Goal: Complete application form: Complete application form

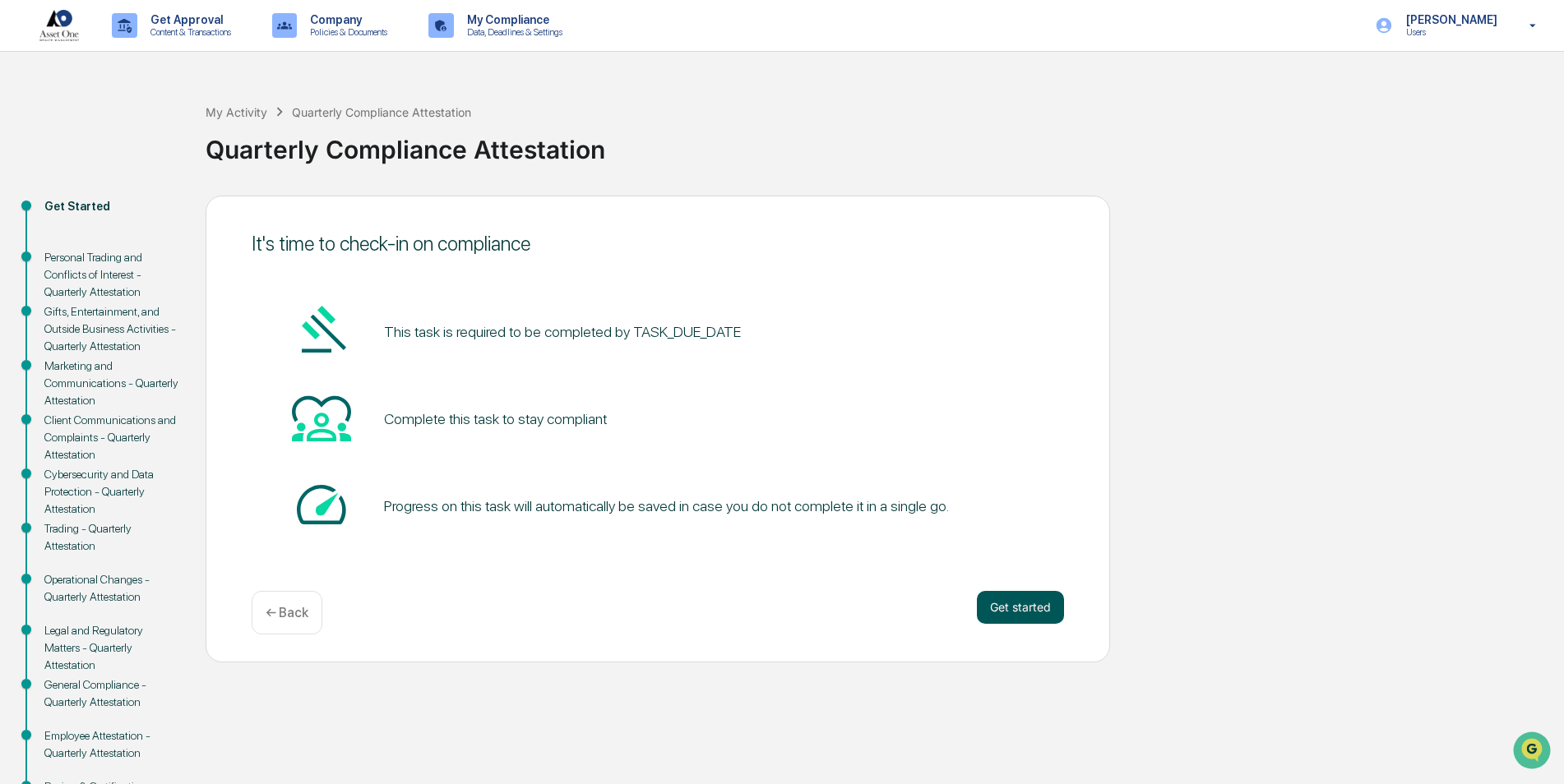
click at [1019, 613] on button "Get started" at bounding box center [1020, 608] width 87 height 33
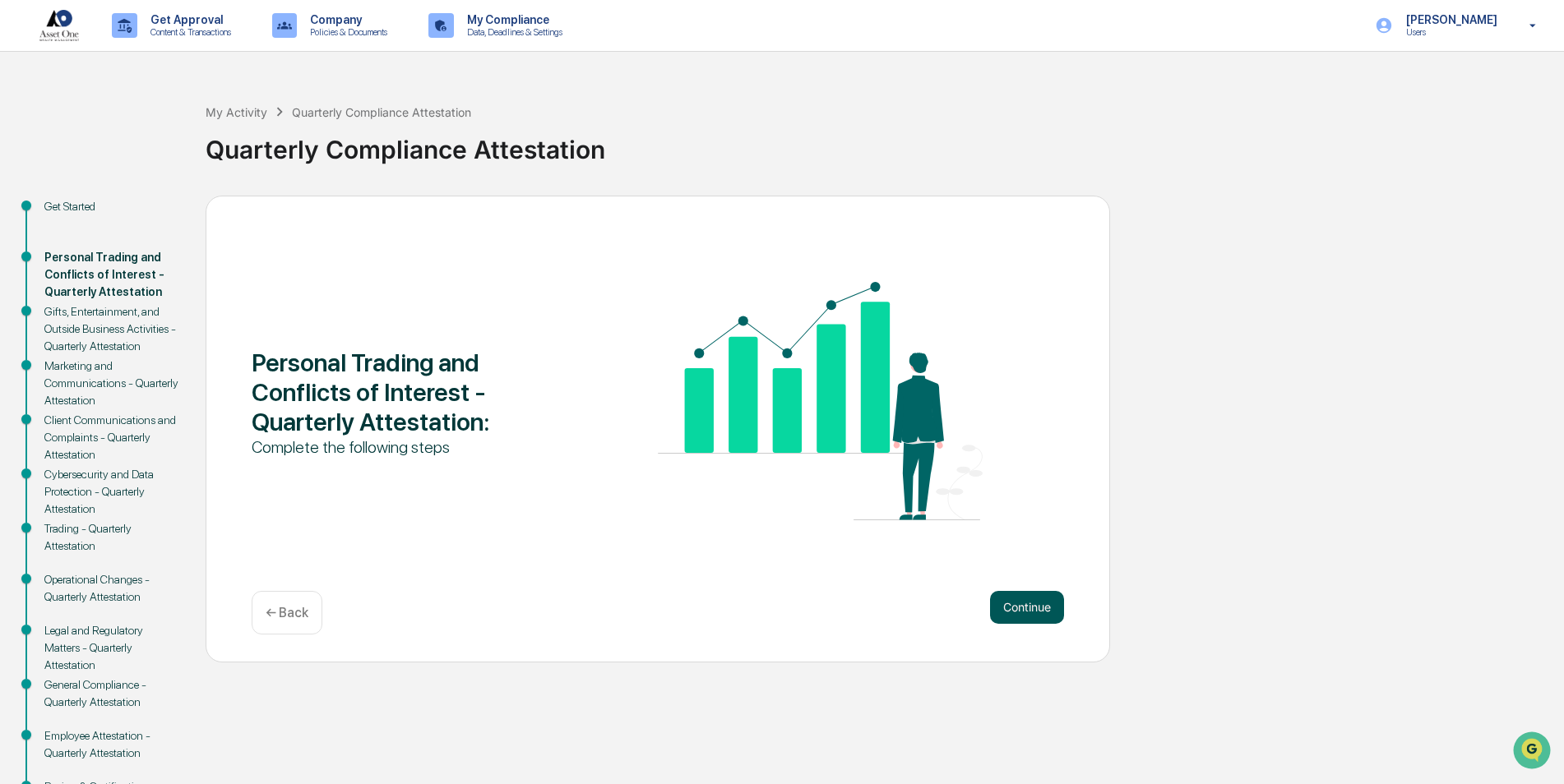
click at [1018, 612] on button "Continue" at bounding box center [1026, 608] width 74 height 33
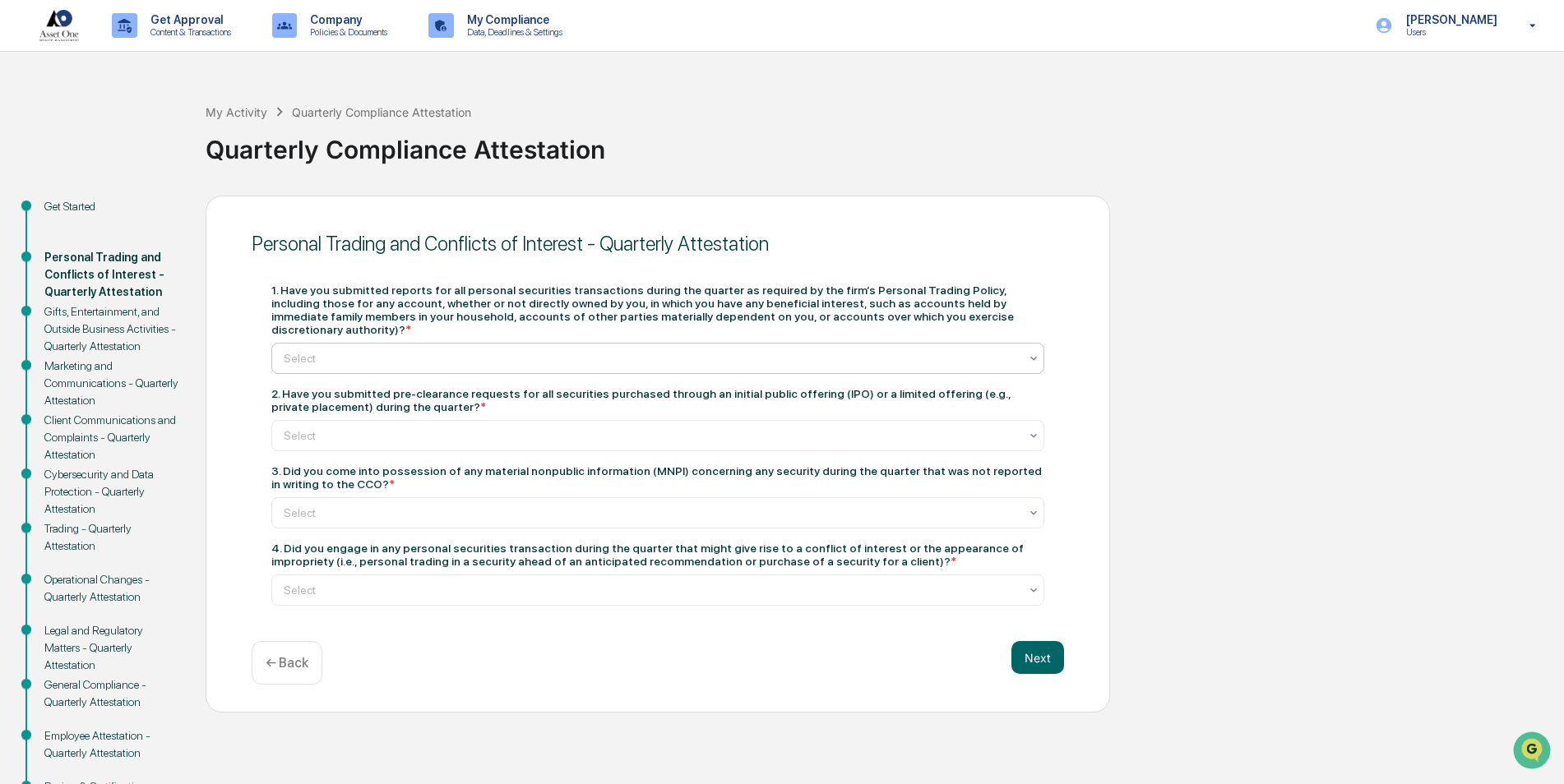
click at [835, 354] on div "Select" at bounding box center [651, 358] width 752 height 23
click at [347, 381] on div "Yes" at bounding box center [658, 385] width 771 height 33
click at [323, 420] on div "Select" at bounding box center [658, 436] width 772 height 31
click at [238, 414] on div "Personal Trading and Conflicts of Interest - Quarterly Attestation 1. Have you …" at bounding box center [658, 455] width 904 height 518
click at [316, 350] on div at bounding box center [651, 358] width 735 height 17
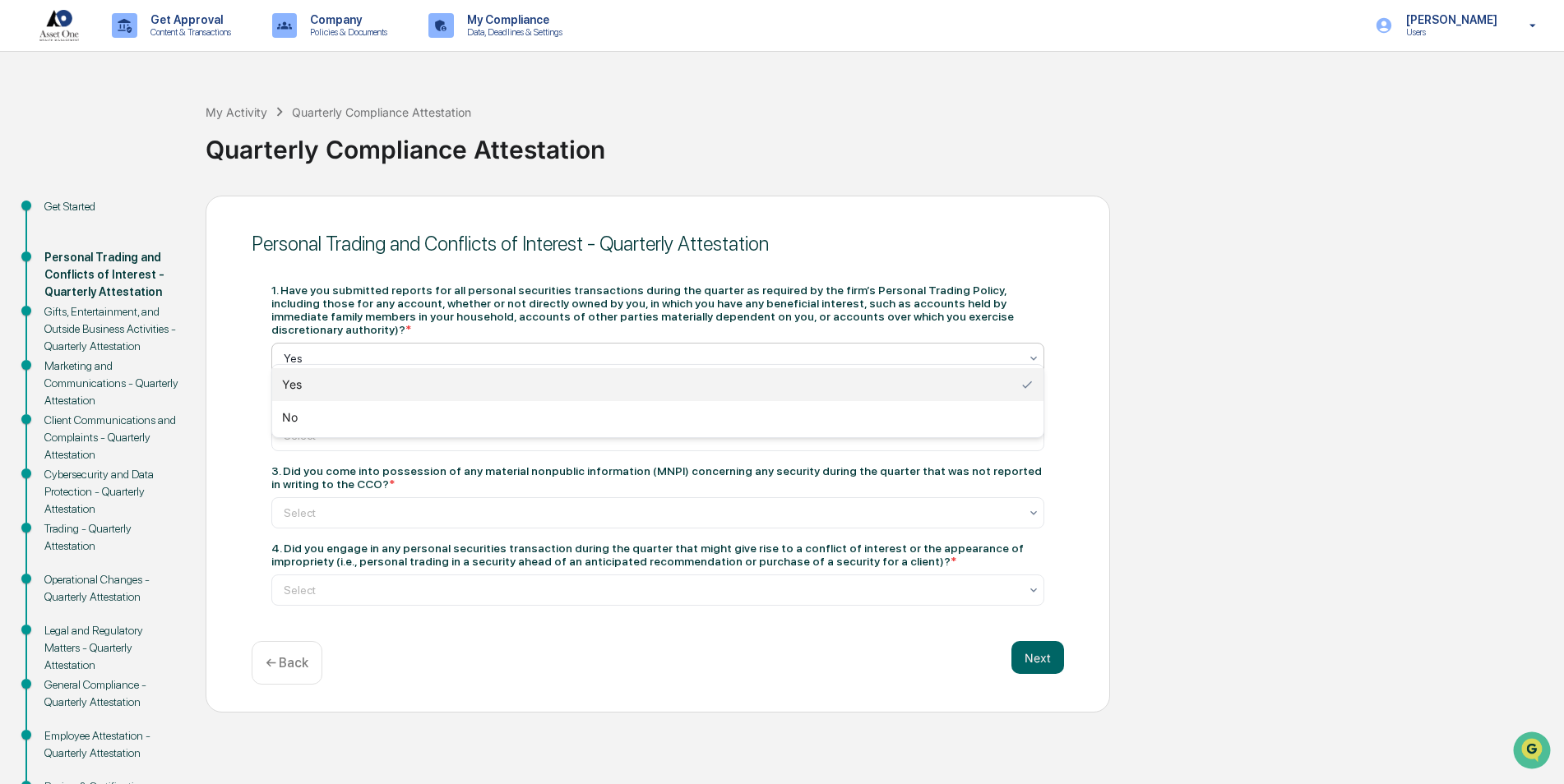
click at [298, 368] on div "Yes" at bounding box center [658, 385] width 771 height 33
click at [396, 504] on div at bounding box center [651, 513] width 735 height 17
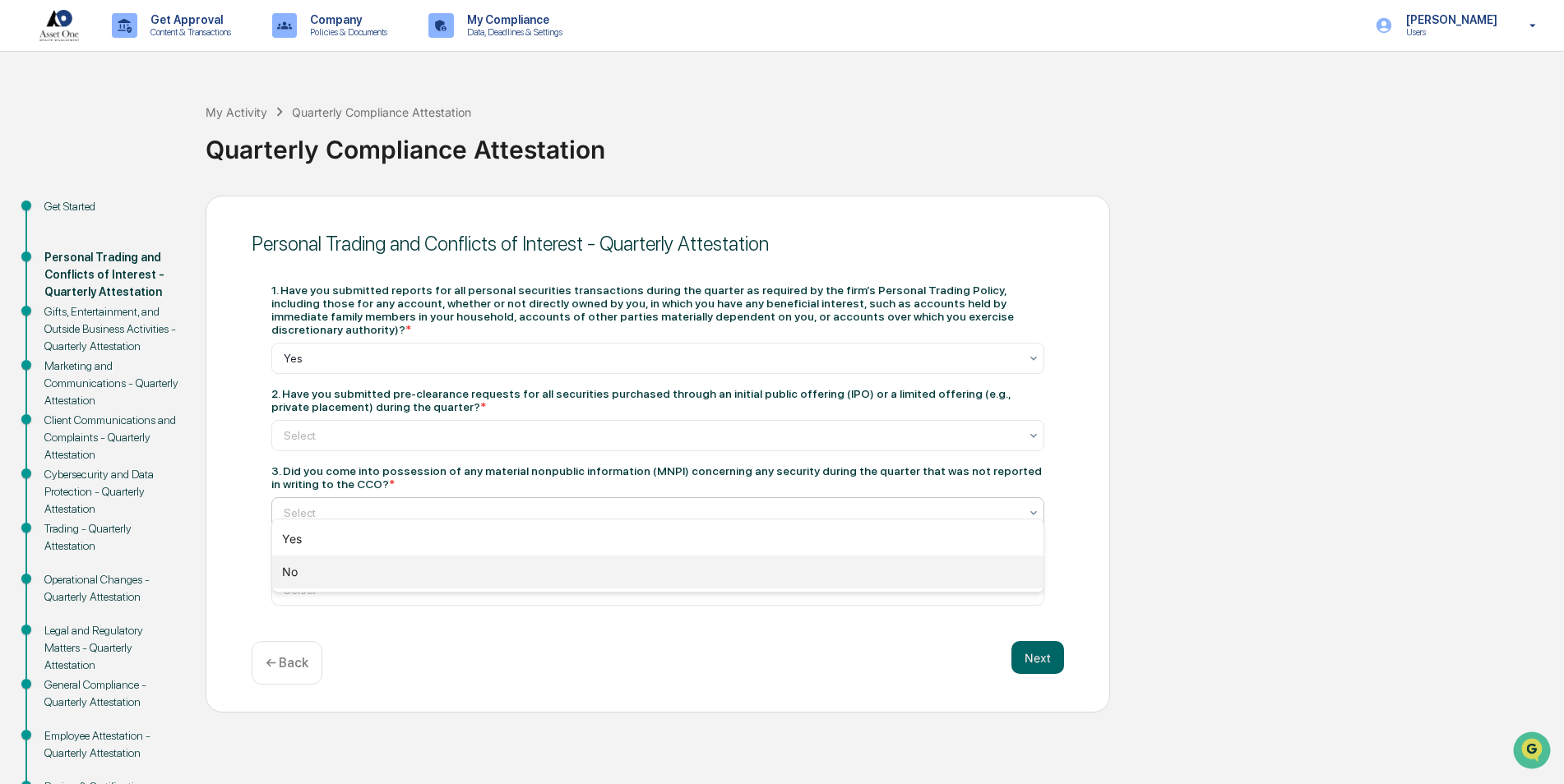
click at [291, 567] on div "No" at bounding box center [658, 572] width 771 height 33
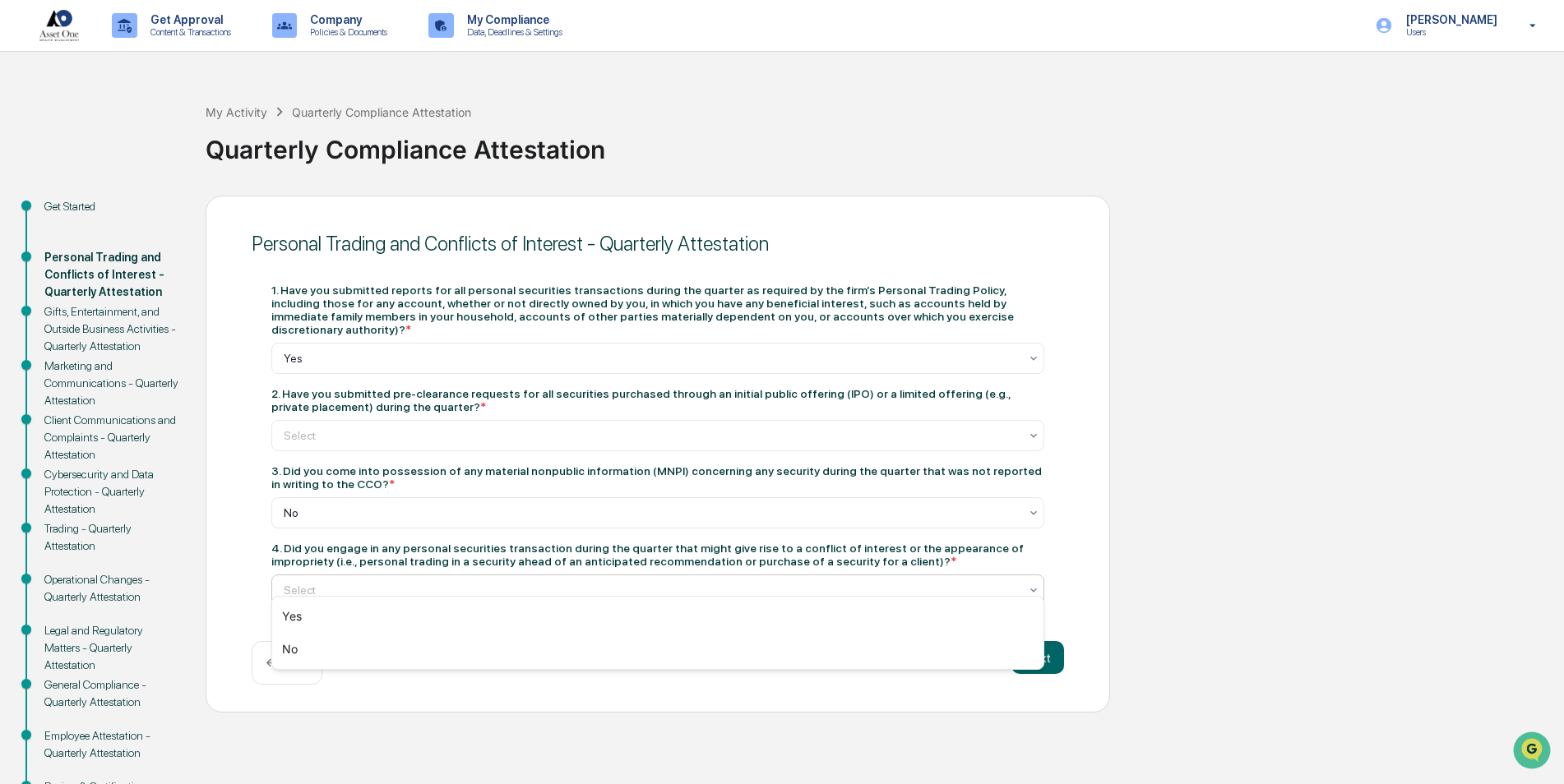
click at [291, 579] on div "Select" at bounding box center [651, 590] width 752 height 23
click at [319, 648] on div "No" at bounding box center [658, 649] width 771 height 33
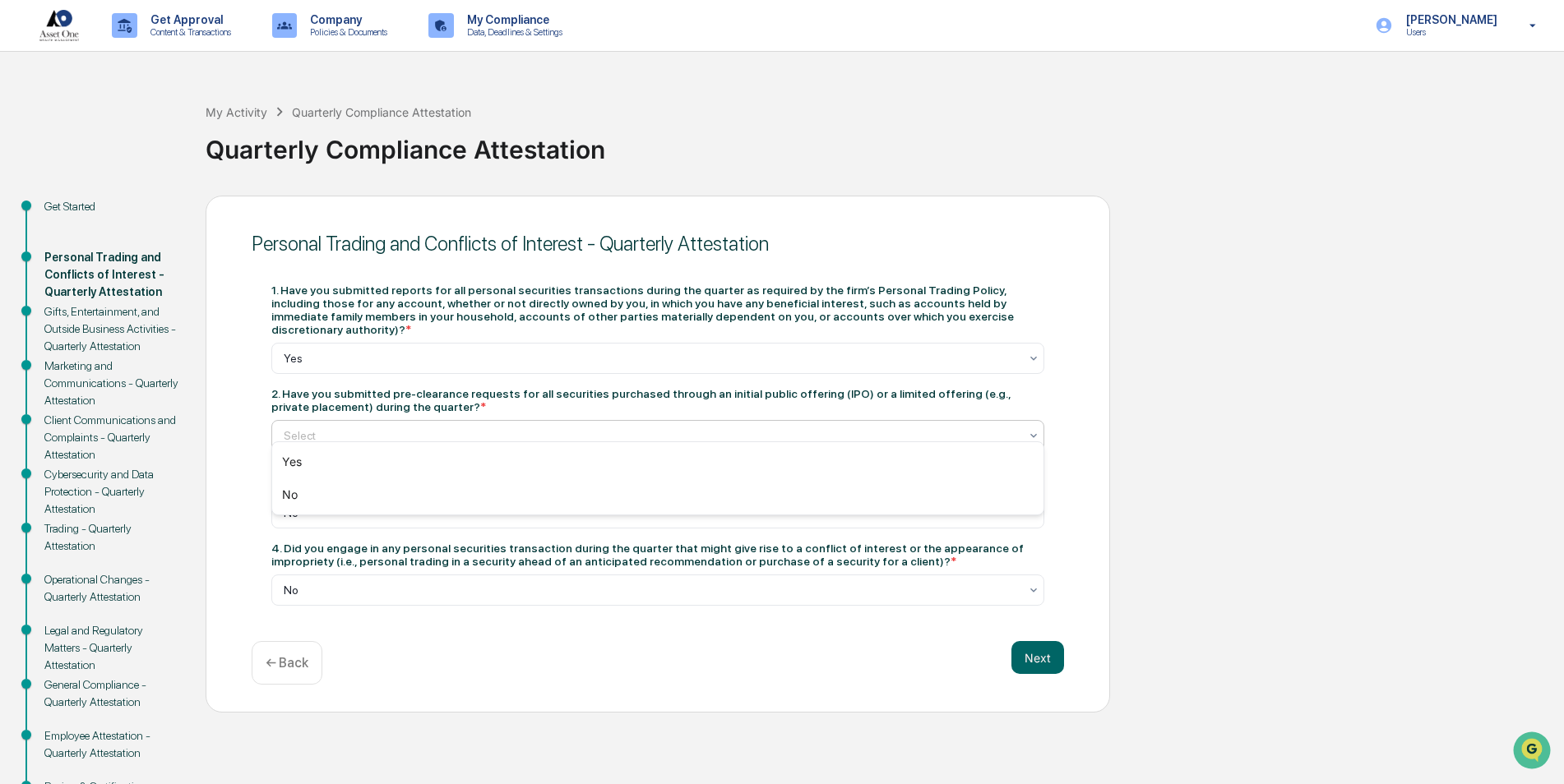
click at [676, 434] on div "Select" at bounding box center [658, 436] width 772 height 31
click at [1253, 423] on div "Get Started Personal Trading and Conflicts of Interest - Quarterly Attestation …" at bounding box center [782, 520] width 1547 height 649
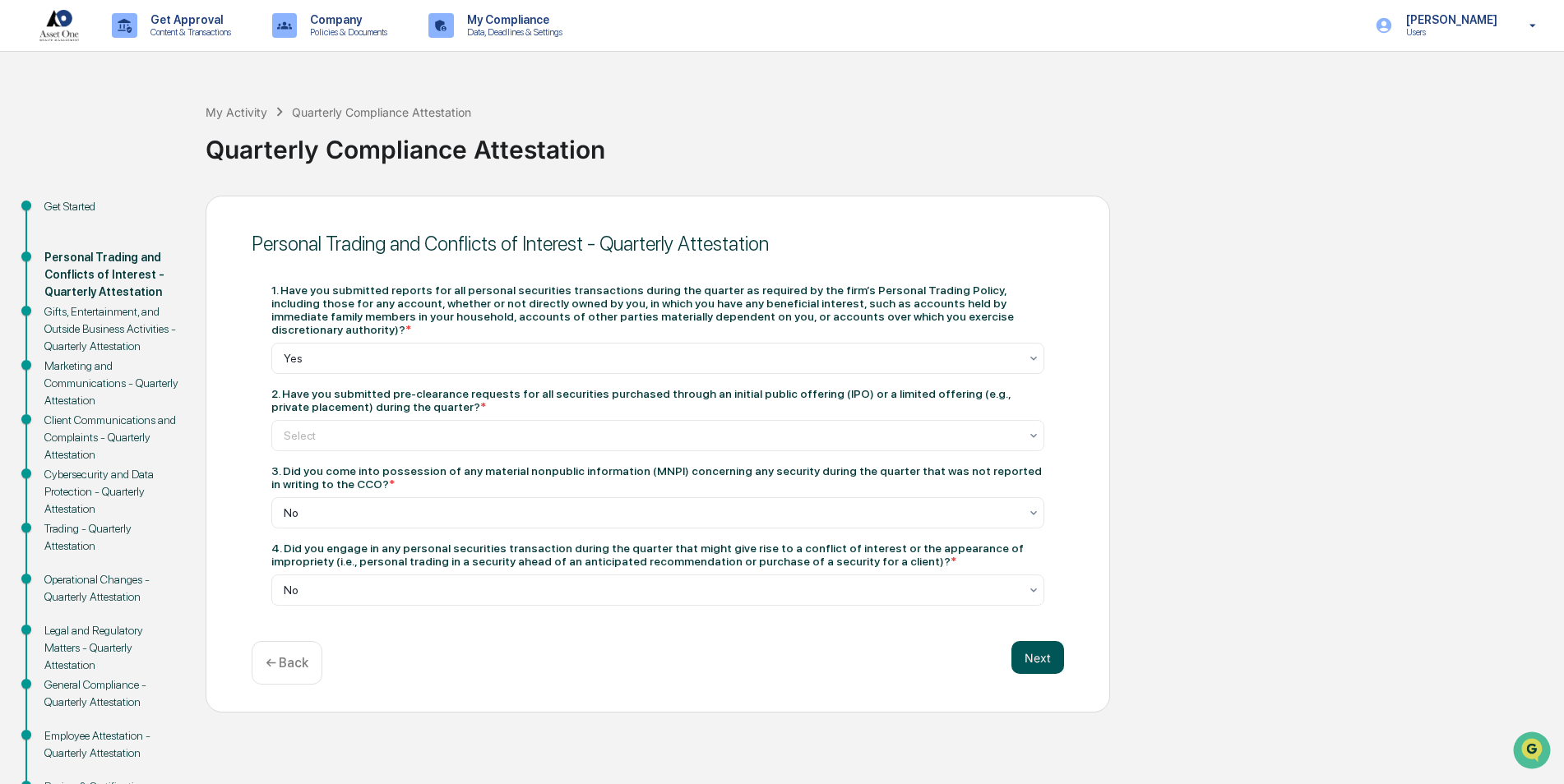
click at [1050, 645] on button "Next" at bounding box center [1038, 657] width 53 height 33
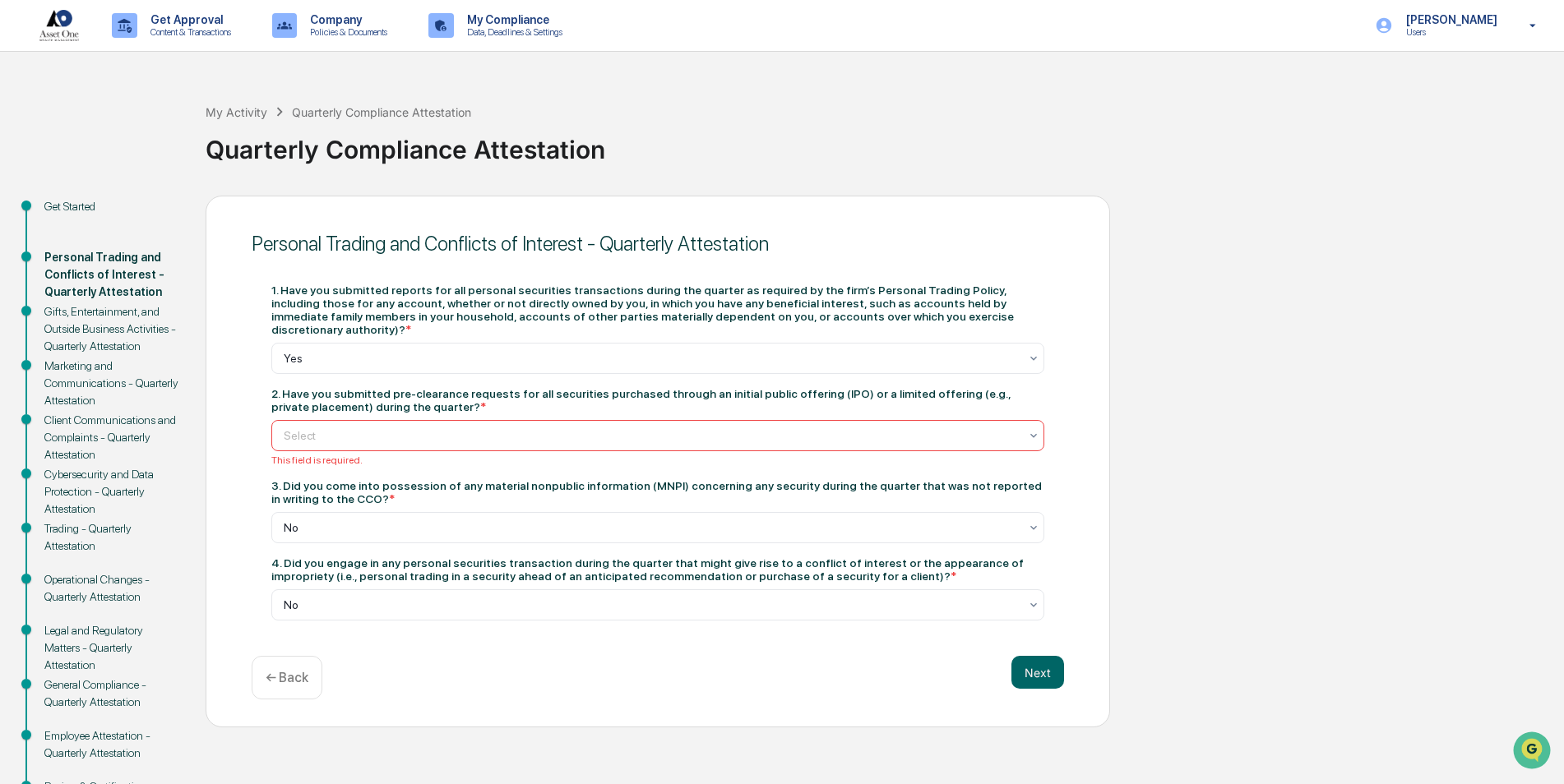
scroll to position [61, 0]
